Goal: Information Seeking & Learning: Check status

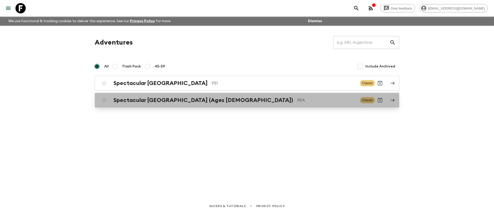
click at [156, 98] on h2 "Spectacular [GEOGRAPHIC_DATA] (Ages [DEMOGRAPHIC_DATA])" at bounding box center [203, 100] width 180 height 7
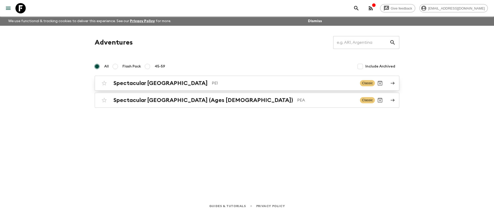
click at [154, 82] on h2 "Spectacular [GEOGRAPHIC_DATA]" at bounding box center [160, 83] width 94 height 7
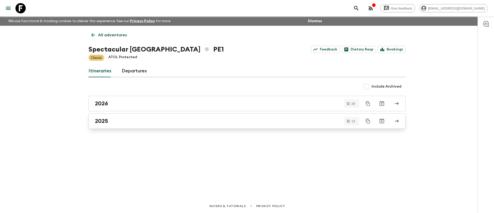
click at [119, 116] on link "2025" at bounding box center [247, 120] width 317 height 15
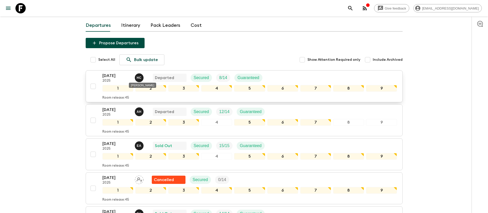
scroll to position [116, 0]
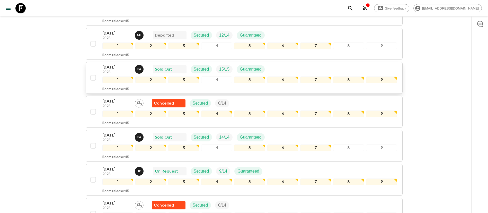
click at [270, 70] on div "[DATE] 2025 E A Sold Out Secured 15 / 15 Guaranteed" at bounding box center [249, 69] width 295 height 10
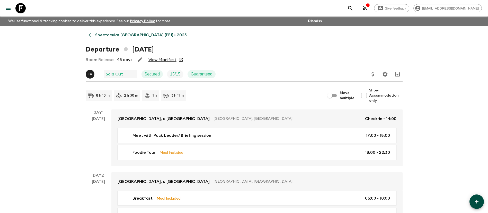
click at [171, 61] on link "View Manifest" at bounding box center [162, 59] width 28 height 5
